Goal: Task Accomplishment & Management: Manage account settings

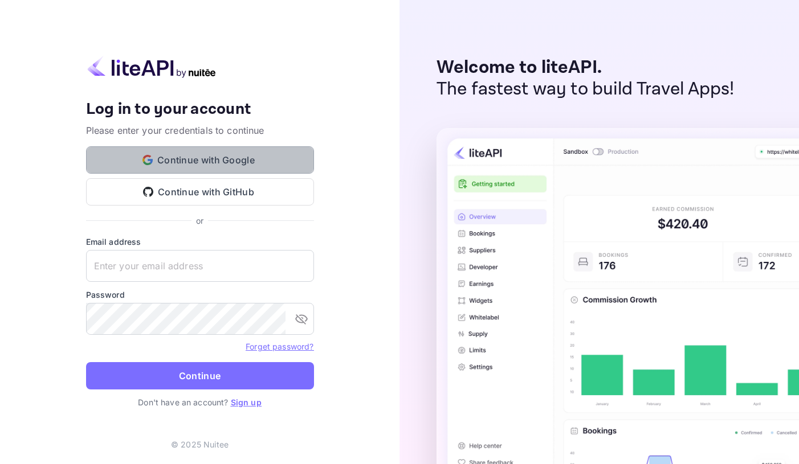
click at [230, 162] on button "Continue with Google" at bounding box center [200, 159] width 228 height 27
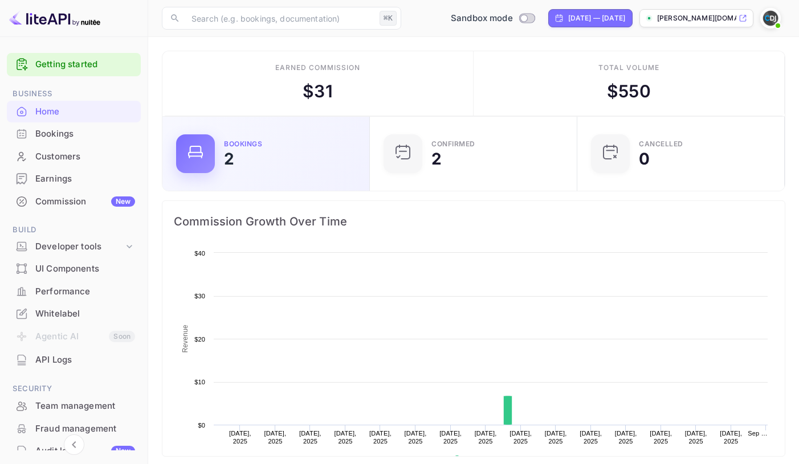
scroll to position [185, 201]
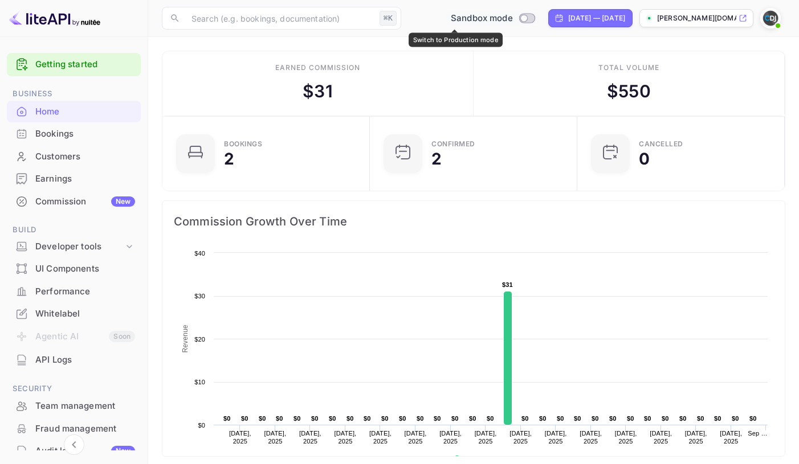
click at [518, 14] on span "Switch to Production mode" at bounding box center [526, 18] width 17 height 10
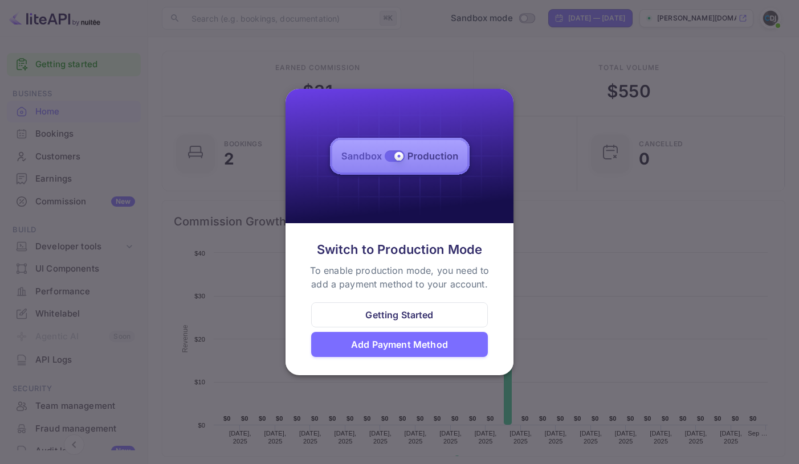
click at [597, 214] on div at bounding box center [399, 232] width 799 height 464
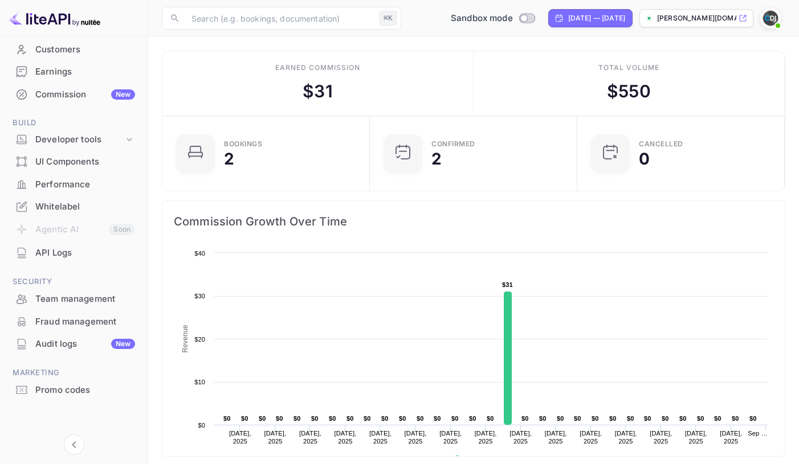
scroll to position [0, 0]
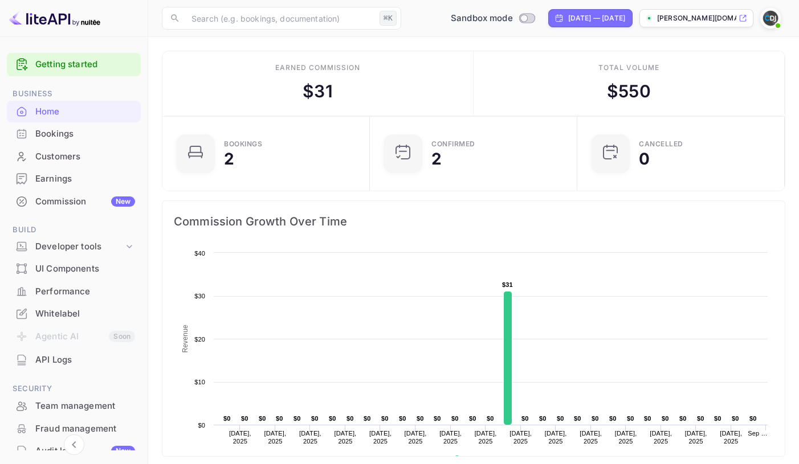
click at [775, 18] on img at bounding box center [770, 18] width 18 height 18
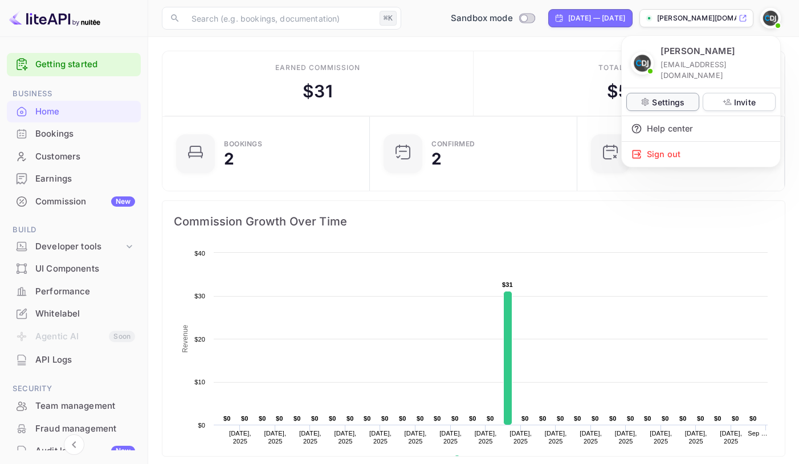
click at [660, 93] on div "Settings" at bounding box center [662, 102] width 73 height 18
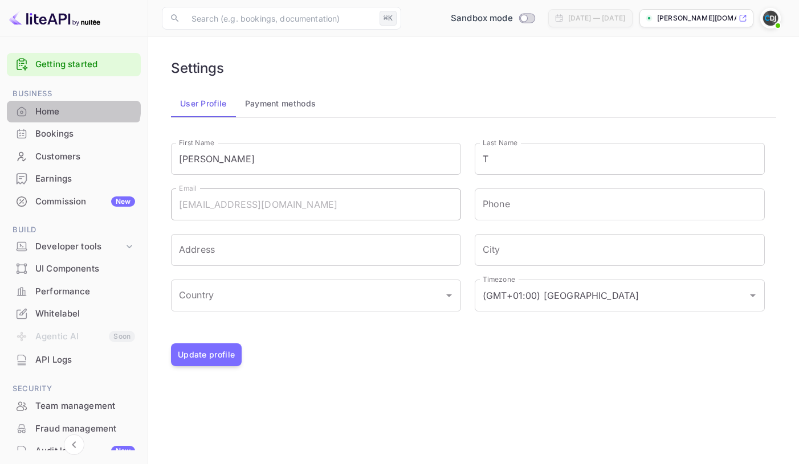
click at [55, 104] on div "Home" at bounding box center [74, 112] width 134 height 22
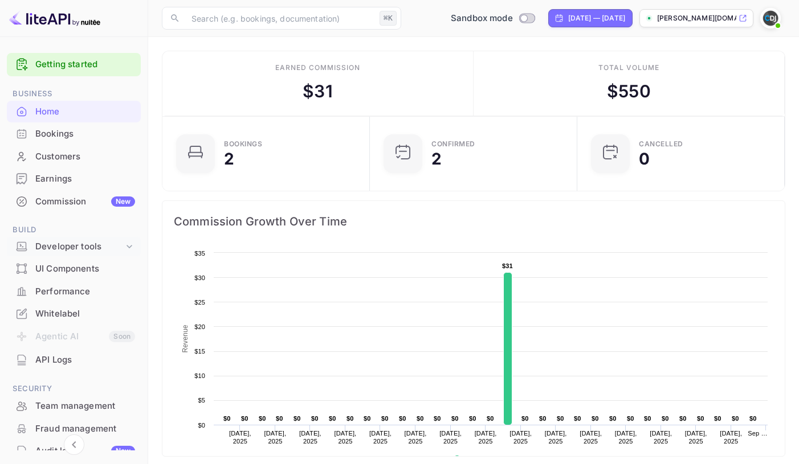
click at [60, 242] on div "Developer tools" at bounding box center [79, 246] width 88 height 13
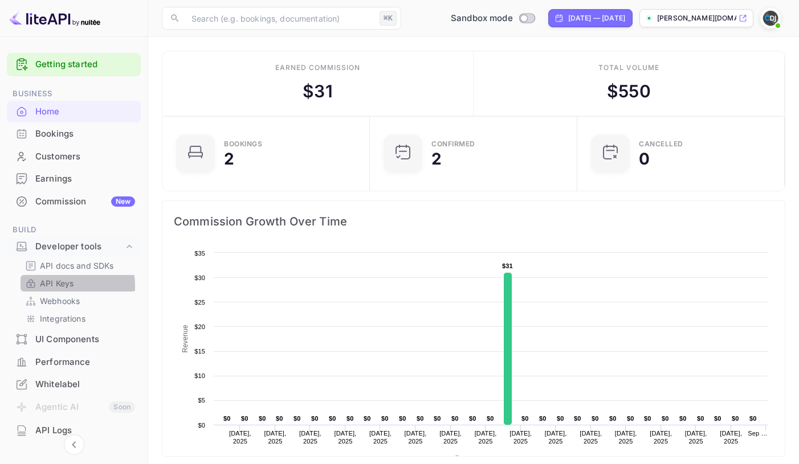
click at [58, 286] on p "API Keys" at bounding box center [57, 283] width 34 height 12
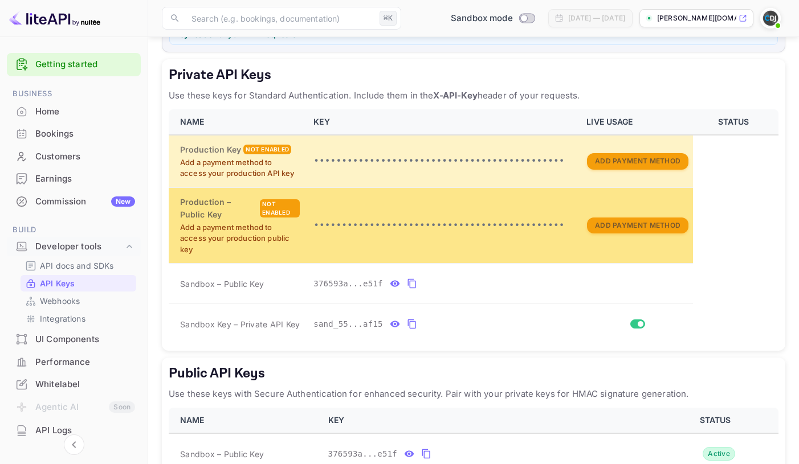
scroll to position [267, 0]
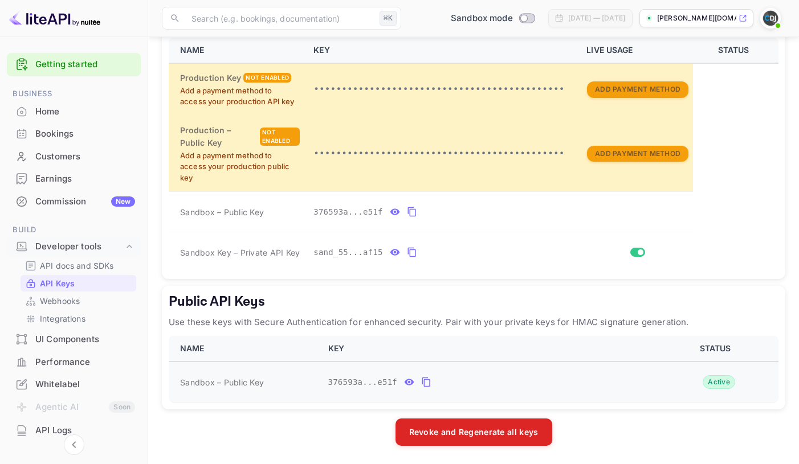
click at [426, 383] on icon "public api keys table" at bounding box center [426, 382] width 10 height 14
click at [71, 266] on p "API docs and SDKs" at bounding box center [77, 266] width 74 height 12
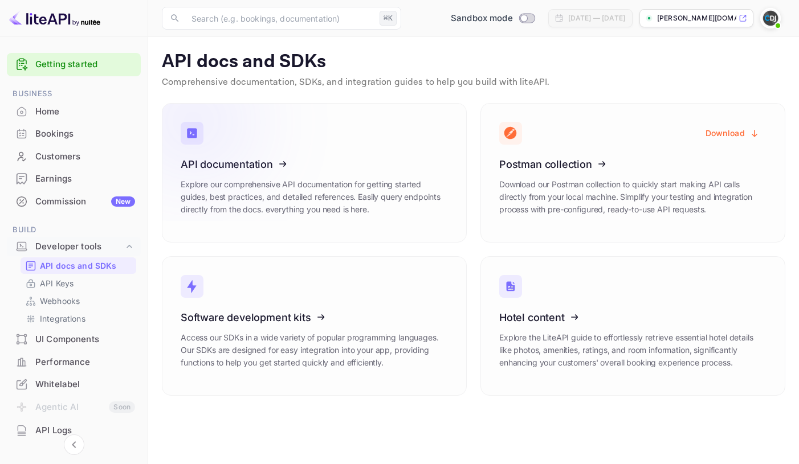
click at [229, 164] on icon at bounding box center [250, 162] width 177 height 117
click at [54, 277] on p "API Keys" at bounding box center [57, 283] width 34 height 12
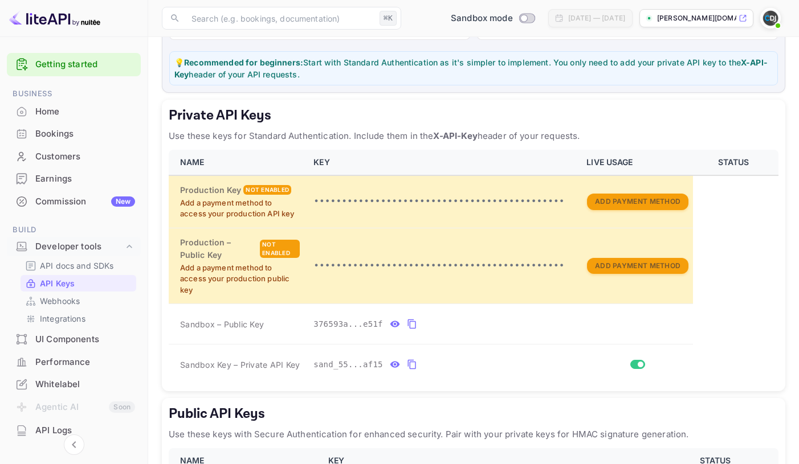
scroll to position [267, 0]
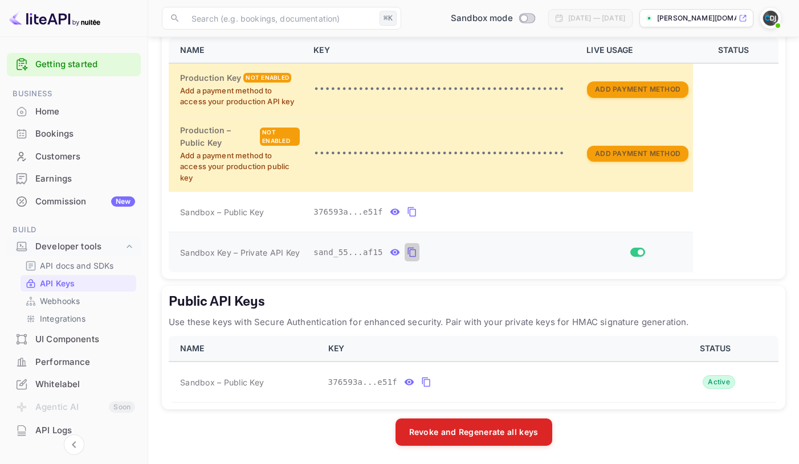
click at [409, 252] on icon "private api keys table" at bounding box center [411, 253] width 8 height 10
